Goal: Task Accomplishment & Management: Use online tool/utility

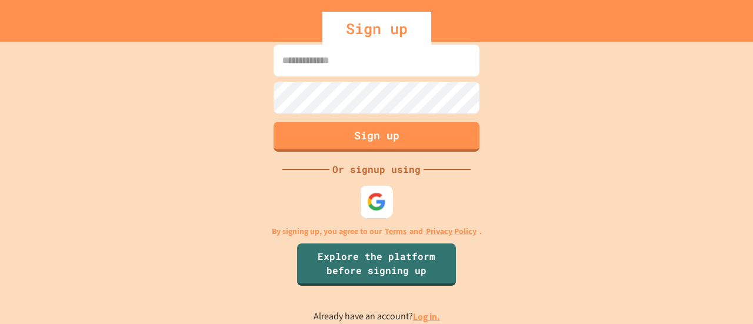
click at [376, 208] on img at bounding box center [376, 201] width 19 height 19
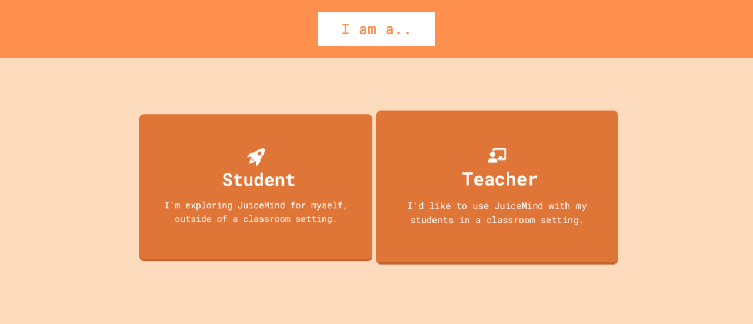
click at [448, 167] on div "Teacher I'd like to use JuiceMind with my students in a classroom setting." at bounding box center [498, 187] width 242 height 155
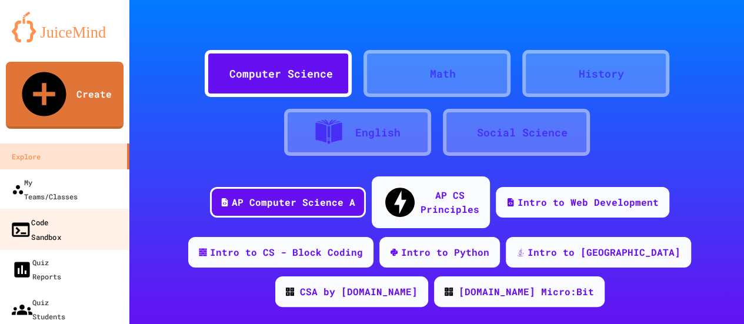
click at [54, 215] on div "Code Sandbox" at bounding box center [35, 229] width 51 height 29
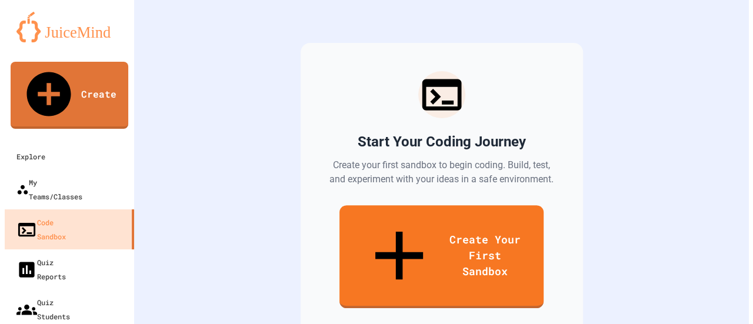
scroll to position [114, 0]
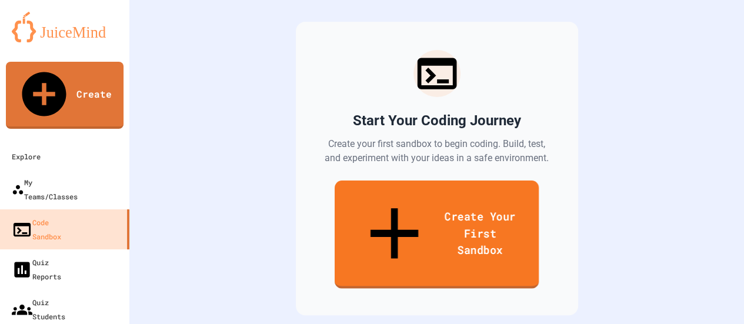
click at [462, 202] on link "Create Your First Sandbox" at bounding box center [437, 235] width 204 height 108
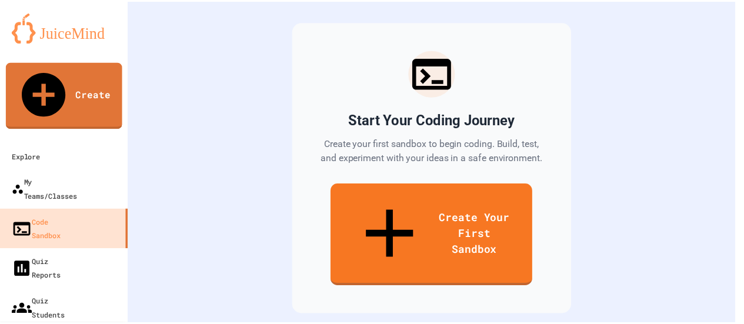
scroll to position [588, 0]
